Goal: Information Seeking & Learning: Learn about a topic

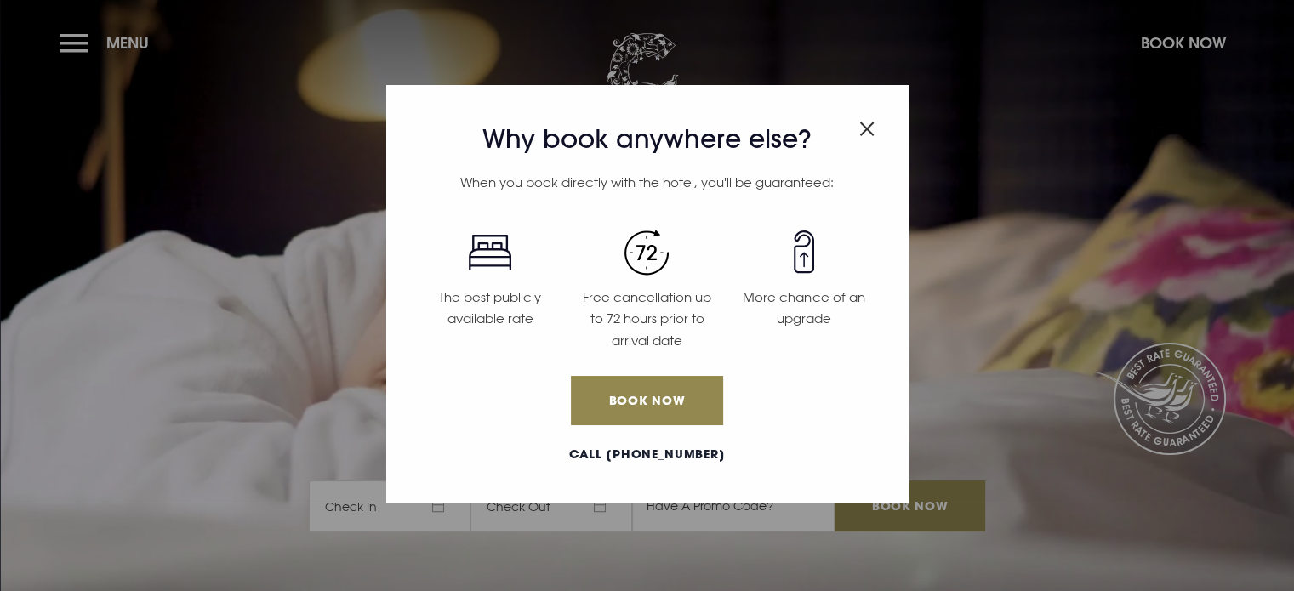
click at [874, 129] on img "Close modal" at bounding box center [867, 129] width 15 height 14
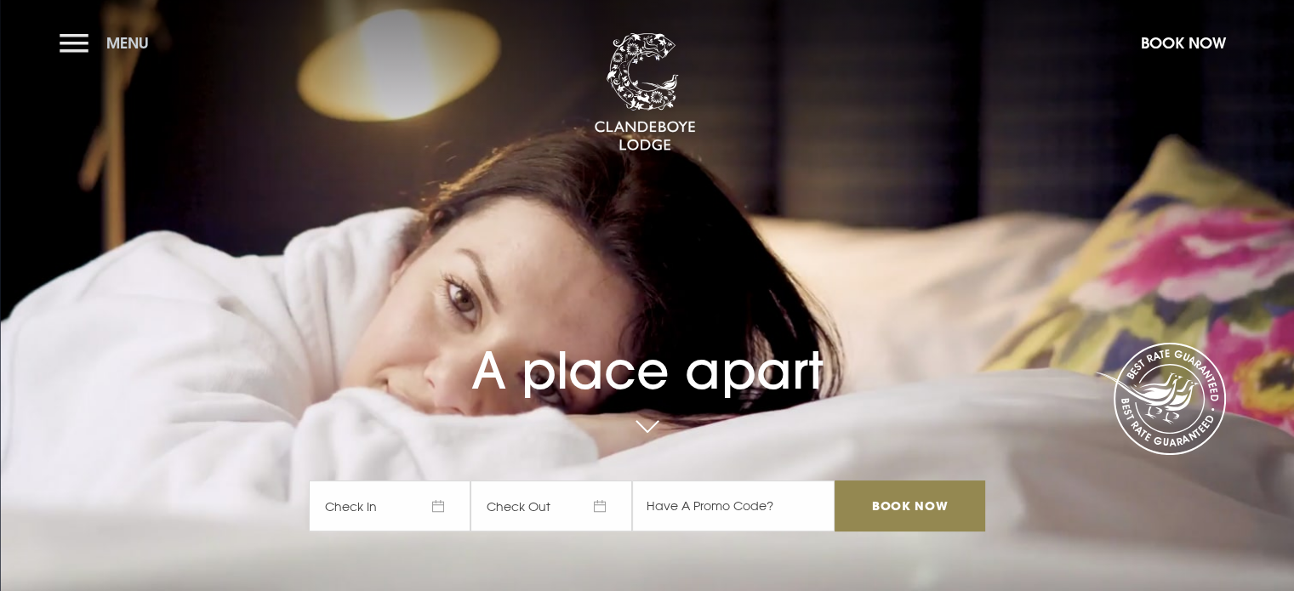
click at [73, 43] on button "Menu" at bounding box center [109, 43] width 98 height 37
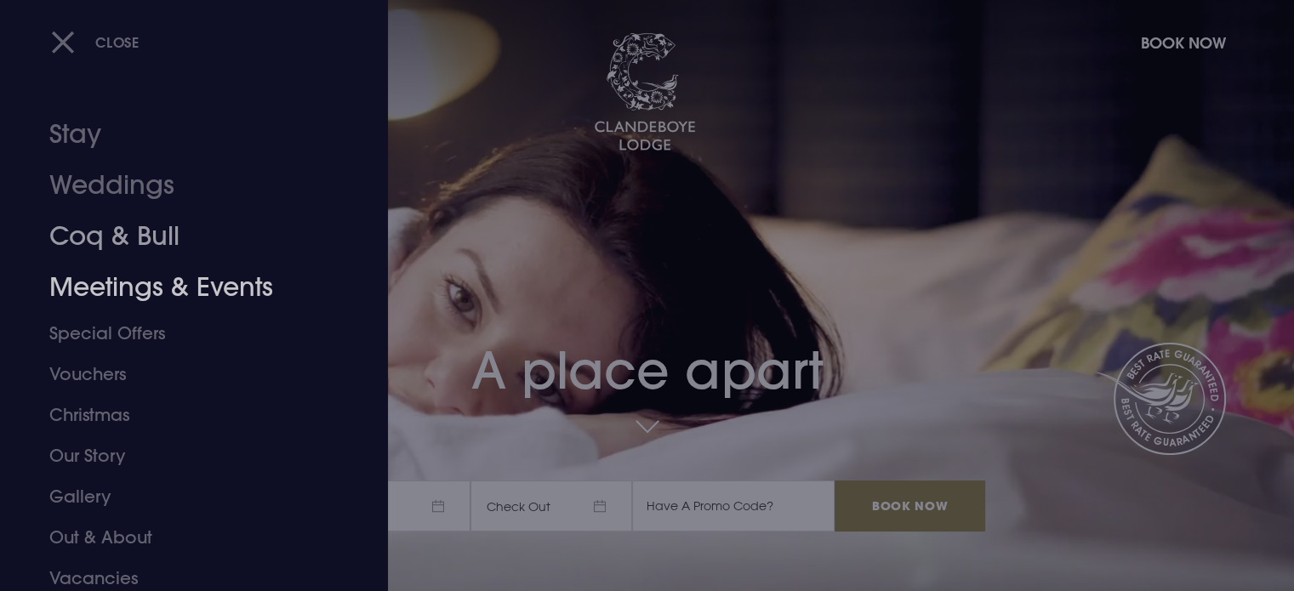
click at [101, 239] on link "Coq & Bull" at bounding box center [183, 236] width 269 height 51
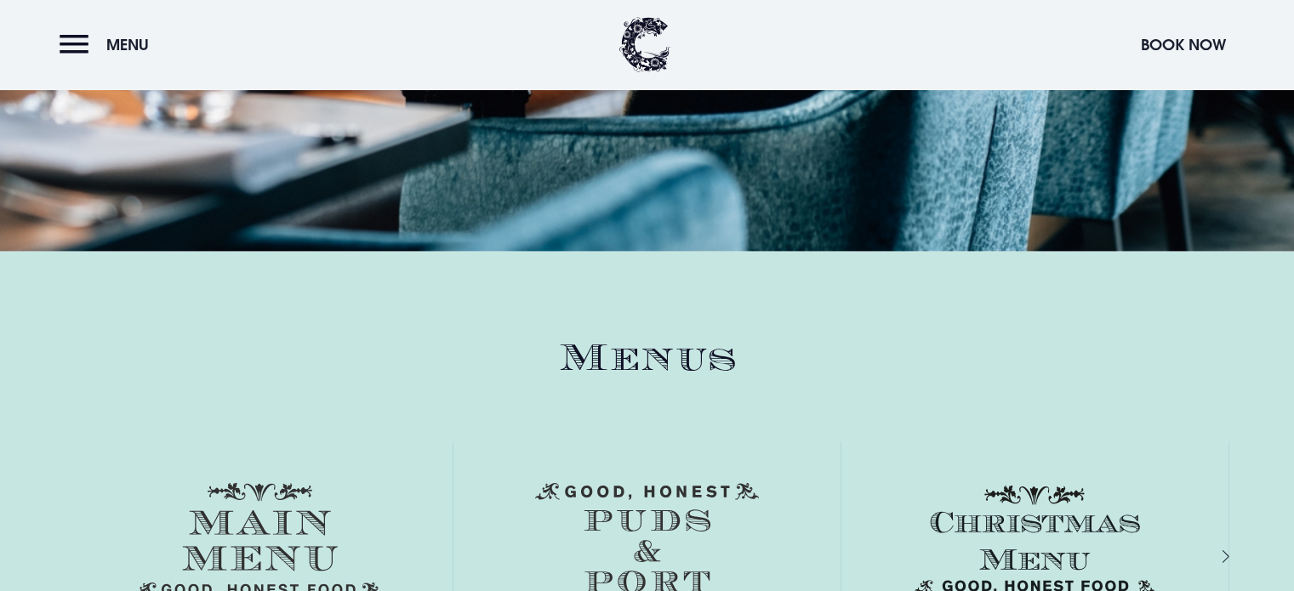
scroll to position [2638, 0]
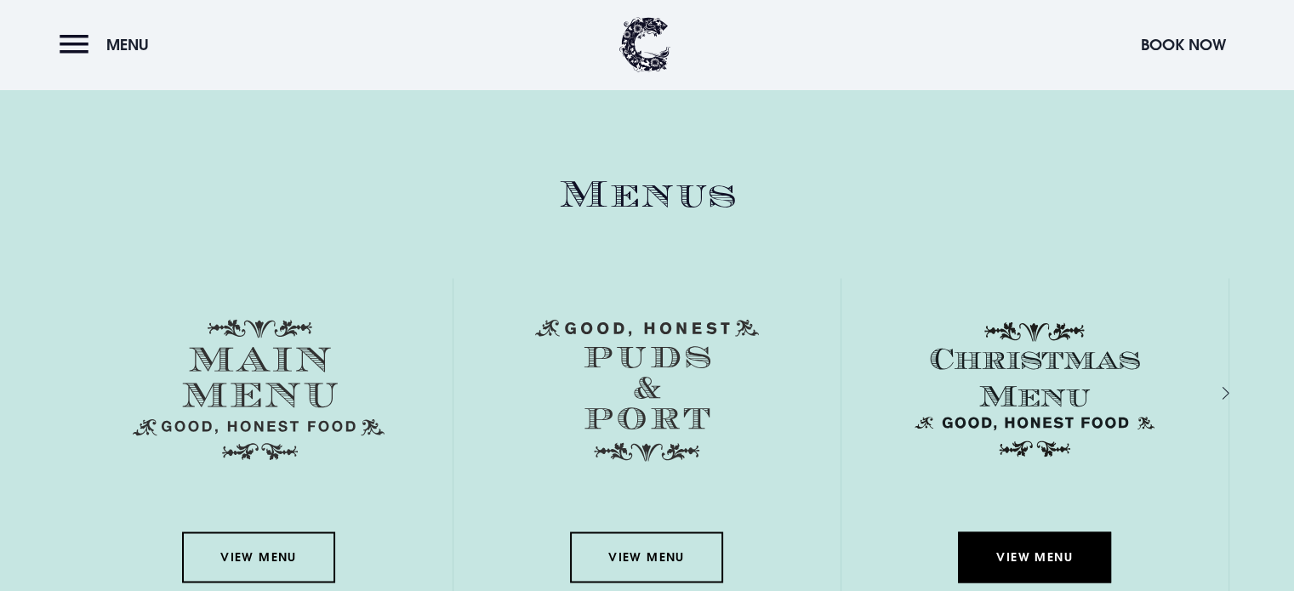
click at [1017, 556] on link "View Menu" at bounding box center [1034, 557] width 153 height 51
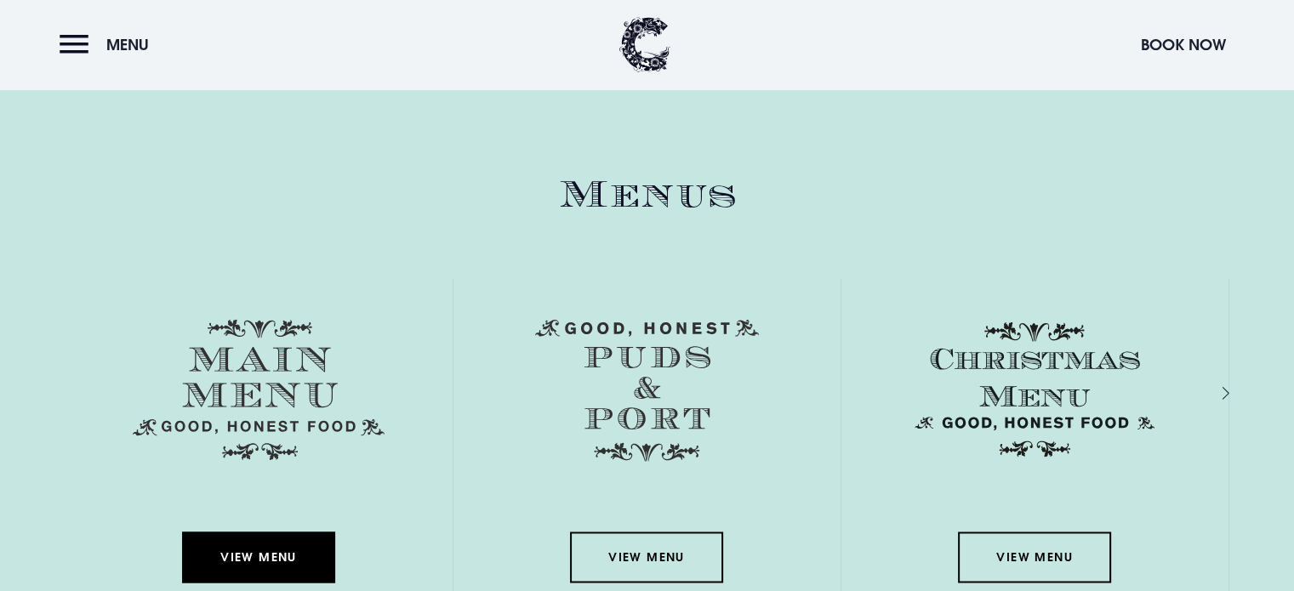
click at [269, 559] on link "View Menu" at bounding box center [258, 557] width 153 height 51
click at [279, 551] on link "View Menu" at bounding box center [258, 557] width 153 height 51
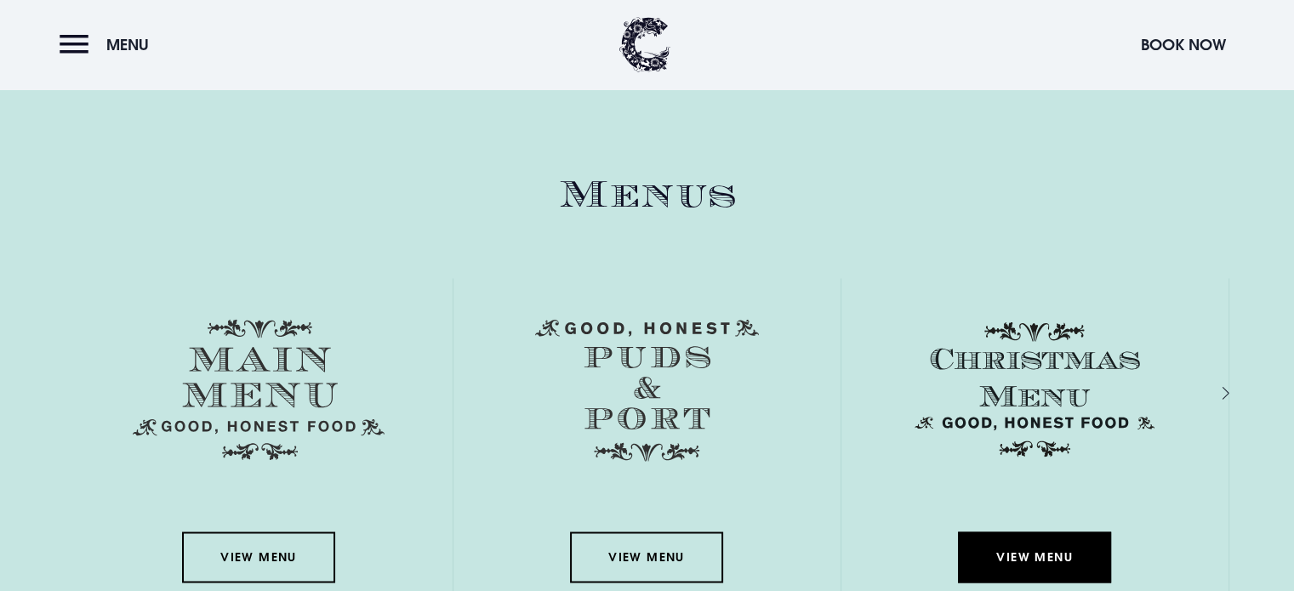
click at [1039, 565] on link "View Menu" at bounding box center [1034, 557] width 153 height 51
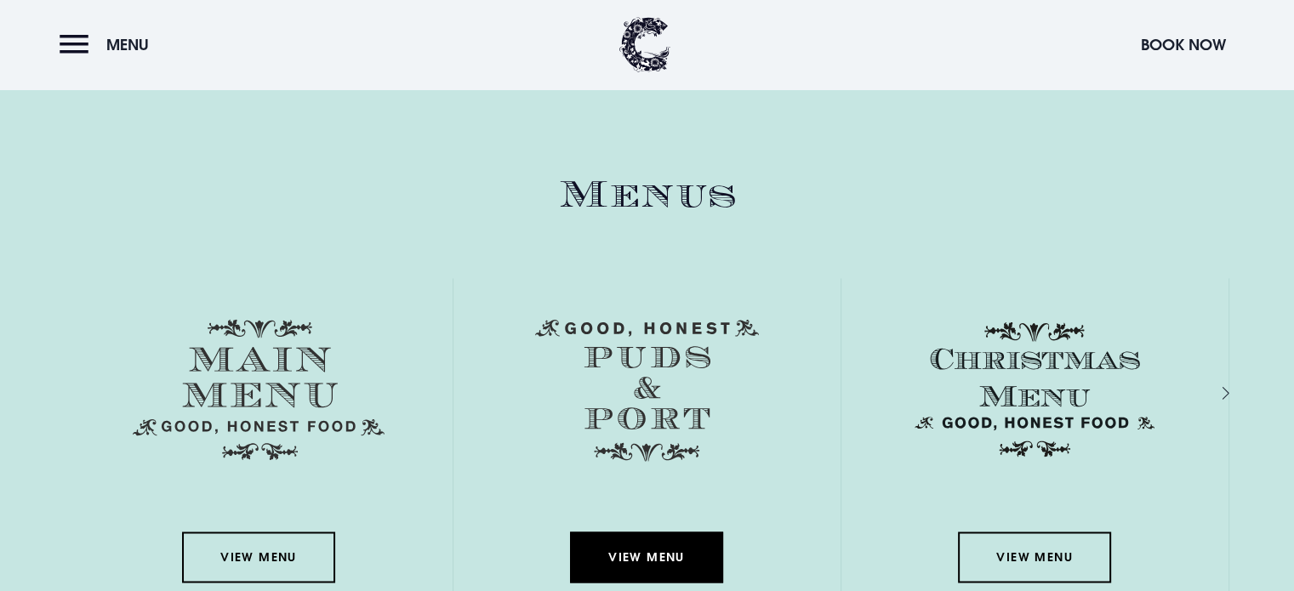
click at [665, 553] on link "View Menu" at bounding box center [646, 557] width 153 height 51
